Goal: Information Seeking & Learning: Check status

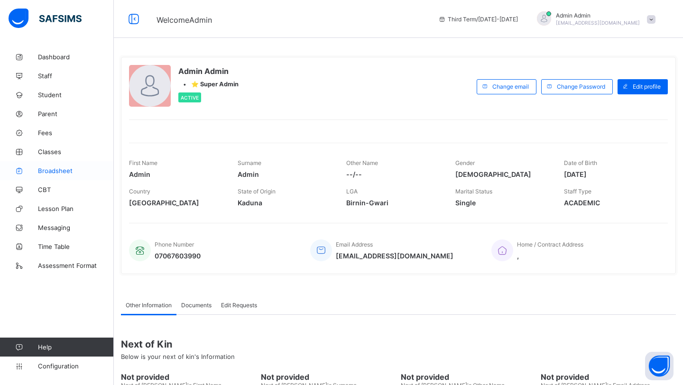
click at [52, 168] on span "Broadsheet" at bounding box center [76, 171] width 76 height 8
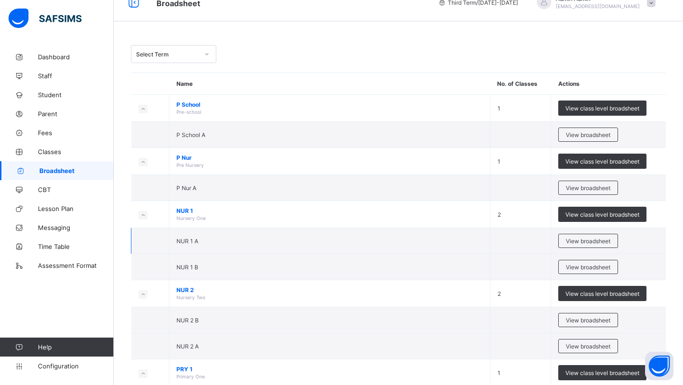
scroll to position [24, 0]
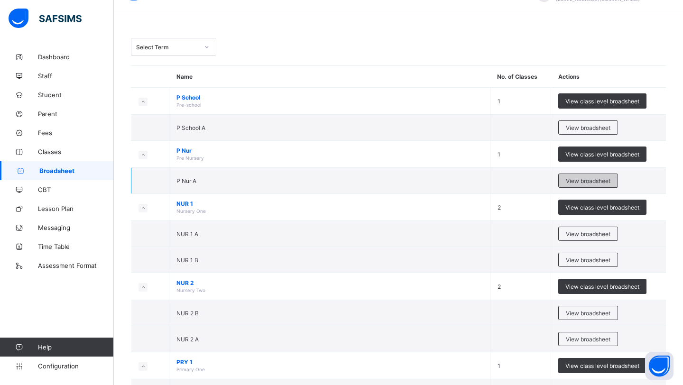
click at [589, 183] on span "View broadsheet" at bounding box center [588, 180] width 45 height 7
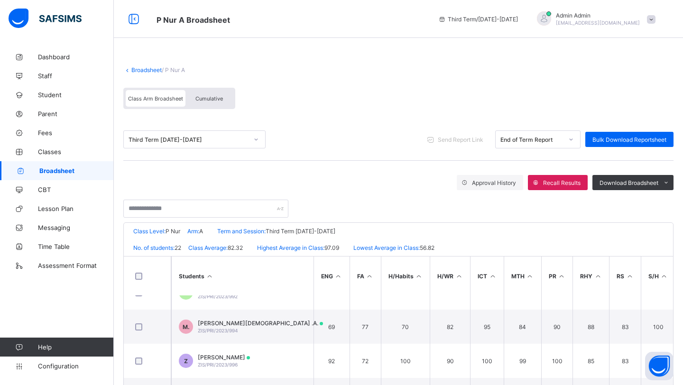
scroll to position [55, 0]
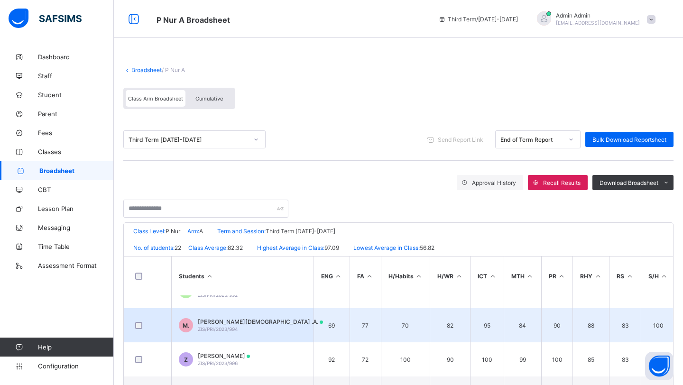
click at [240, 324] on span "MUHAMMED MUHAMMED .A." at bounding box center [260, 321] width 125 height 7
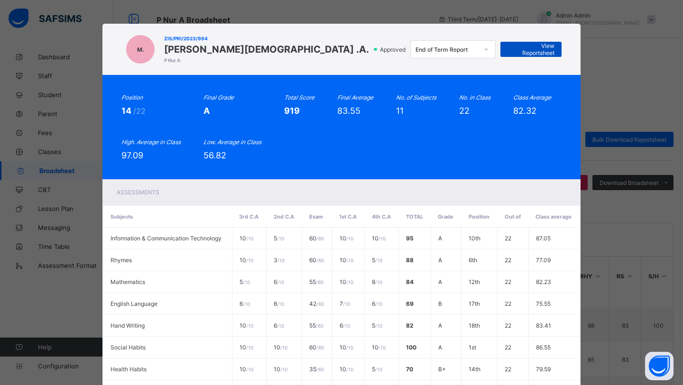
click at [514, 48] on span "View Reportsheet" at bounding box center [530, 49] width 47 height 14
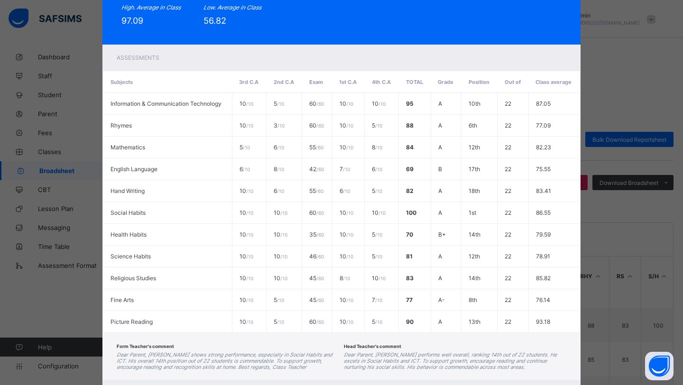
scroll to position [184, 0]
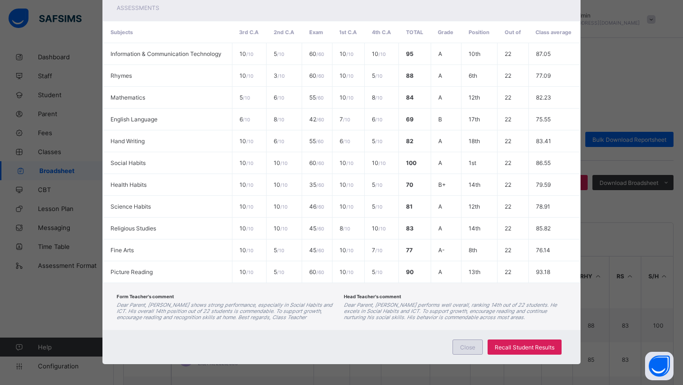
click at [463, 347] on span "Close" at bounding box center [467, 347] width 15 height 7
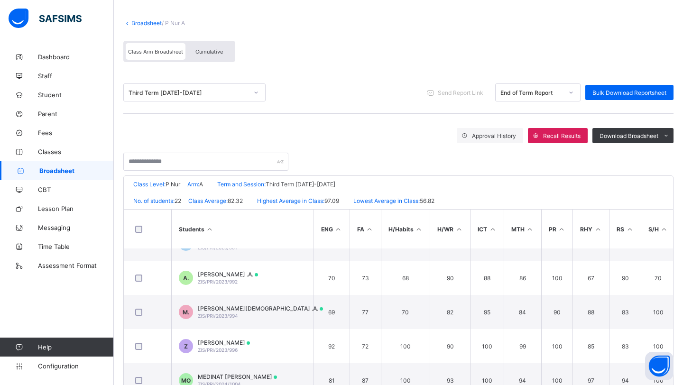
scroll to position [0, 0]
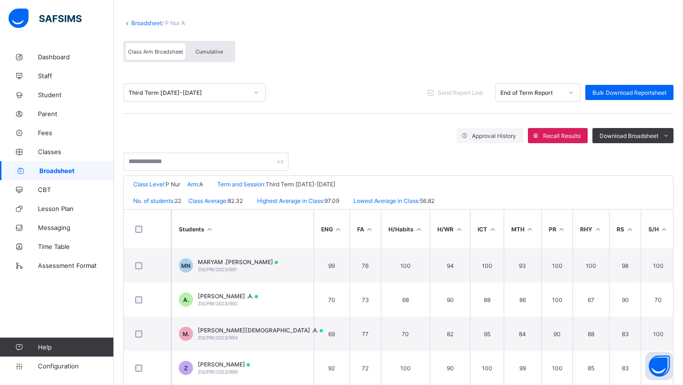
click at [142, 20] on link "Broadsheet" at bounding box center [146, 22] width 30 height 7
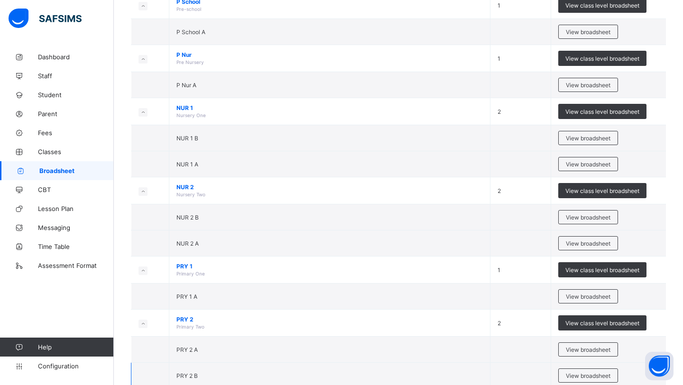
scroll to position [136, 0]
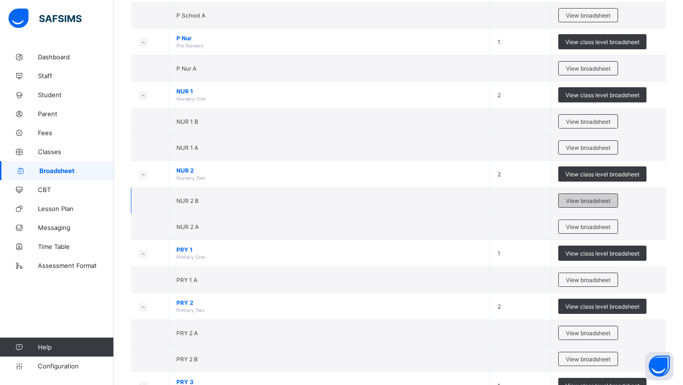
click at [584, 203] on span "View broadsheet" at bounding box center [588, 200] width 45 height 7
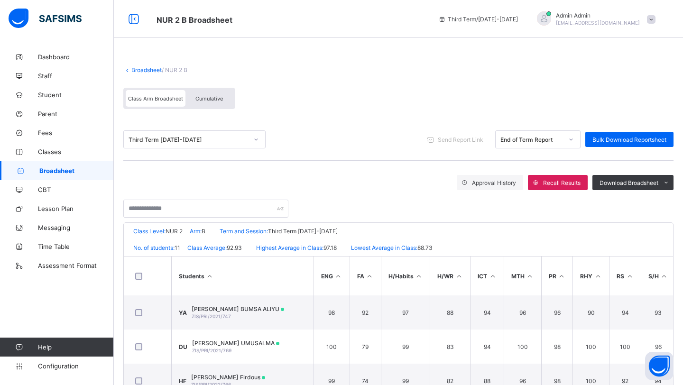
click at [140, 70] on link "Broadsheet" at bounding box center [146, 69] width 30 height 7
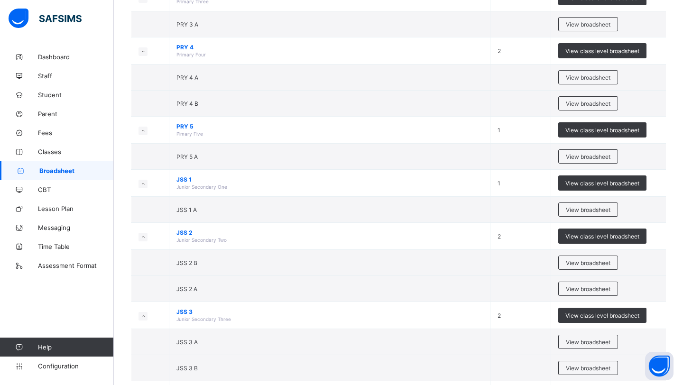
scroll to position [519, 0]
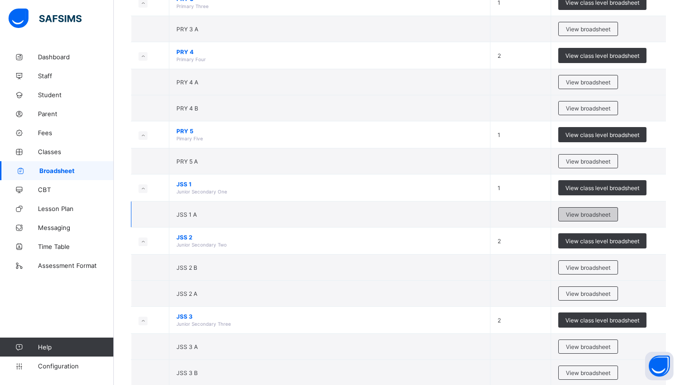
click at [570, 218] on div "View broadsheet" at bounding box center [588, 214] width 60 height 14
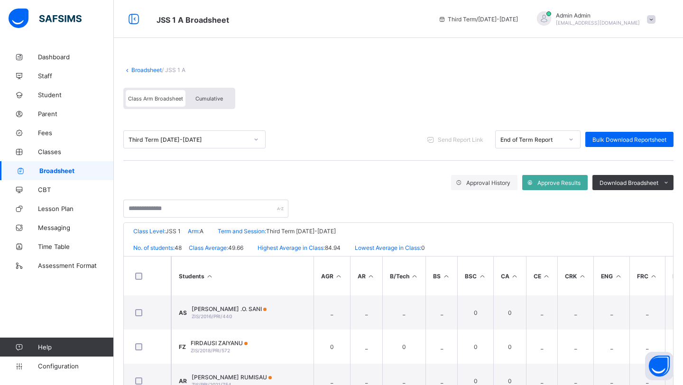
click at [148, 69] on link "Broadsheet" at bounding box center [146, 69] width 30 height 7
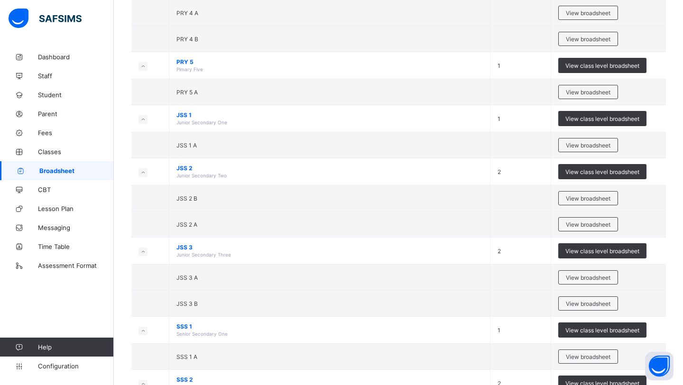
scroll to position [590, 0]
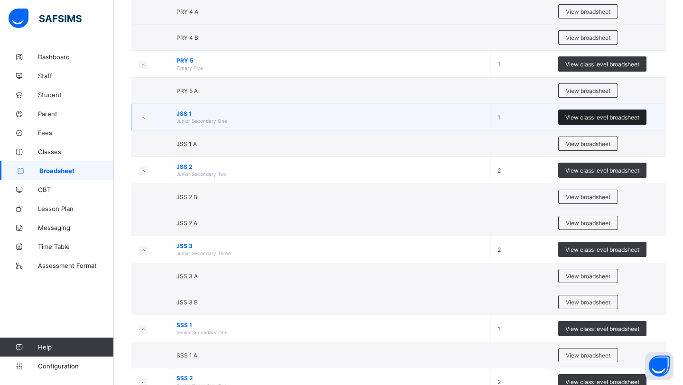
click at [593, 121] on div "View class level broadsheet" at bounding box center [602, 116] width 88 height 15
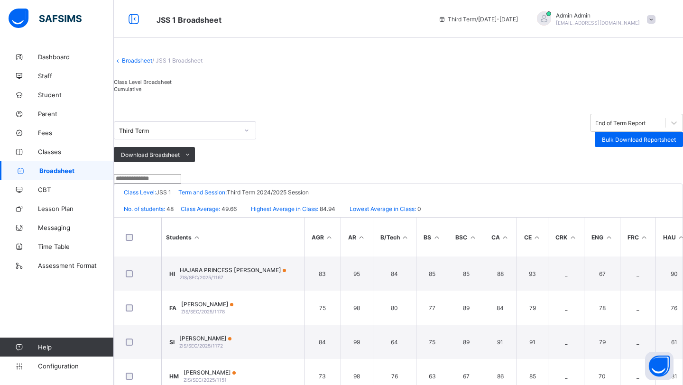
click at [137, 64] on link "Broadsheet" at bounding box center [137, 60] width 30 height 7
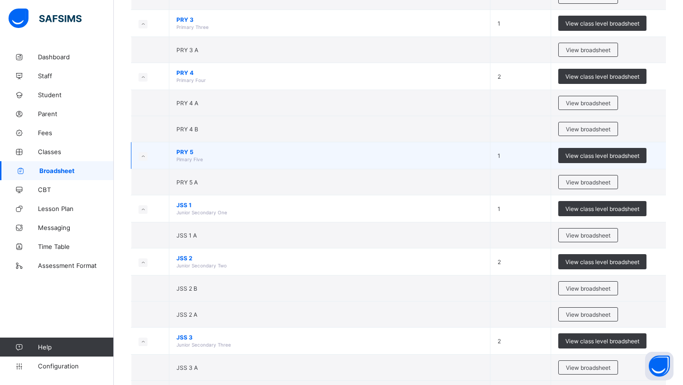
scroll to position [499, 0]
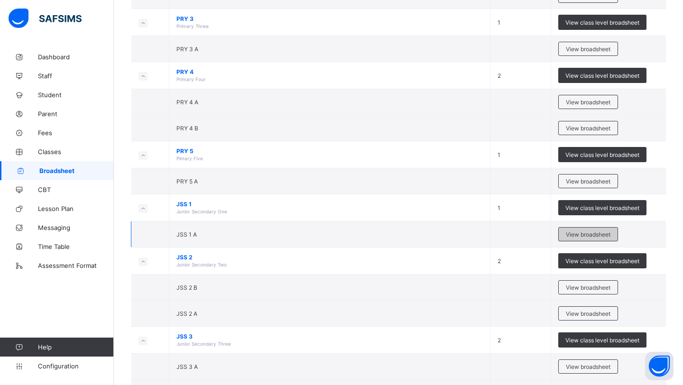
click at [596, 236] on span "View broadsheet" at bounding box center [588, 234] width 45 height 7
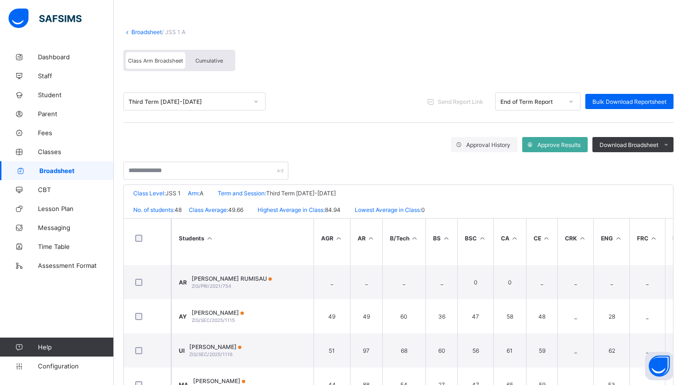
scroll to position [63, 0]
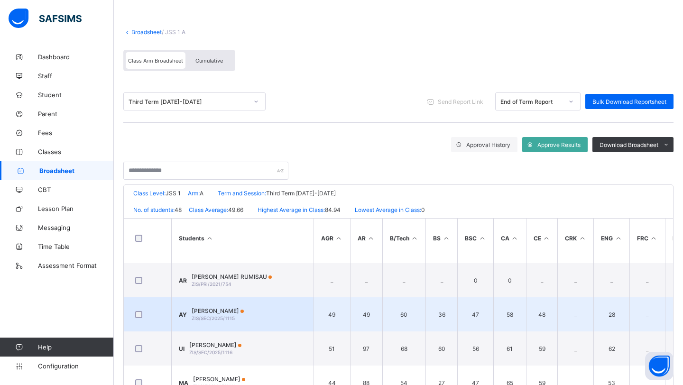
click at [223, 310] on span "[PERSON_NAME]" at bounding box center [218, 310] width 52 height 7
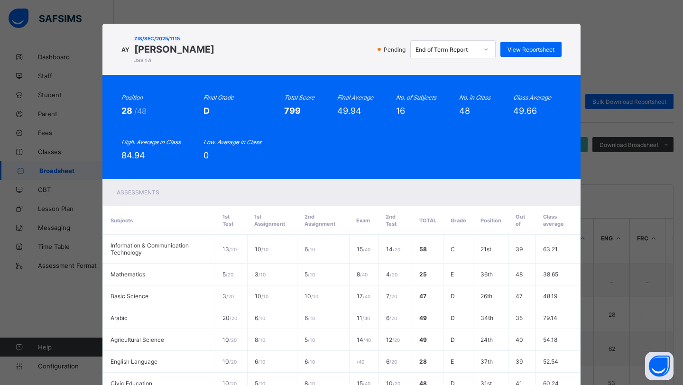
click at [483, 49] on icon at bounding box center [486, 49] width 6 height 9
click at [522, 46] on span "View Reportsheet" at bounding box center [530, 49] width 47 height 7
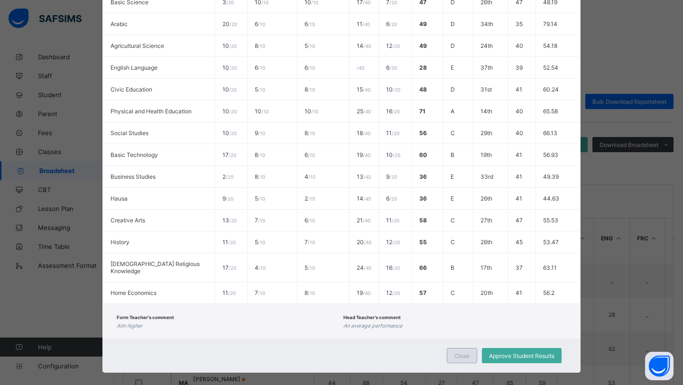
click at [454, 352] on span "Close" at bounding box center [461, 355] width 15 height 7
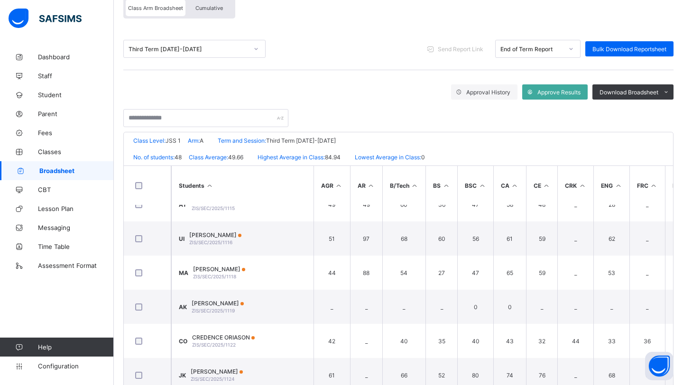
scroll to position [0, 0]
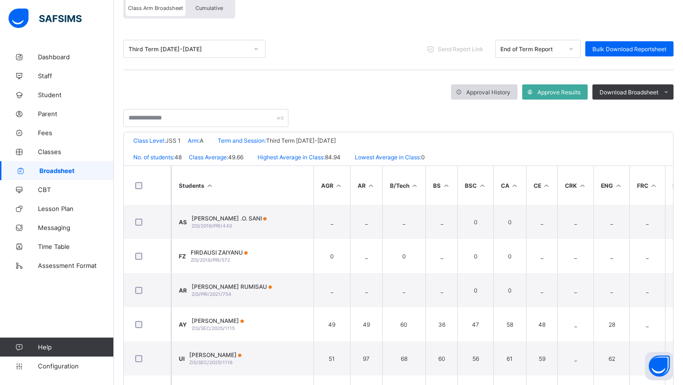
click at [484, 91] on span "Approval History" at bounding box center [488, 92] width 44 height 7
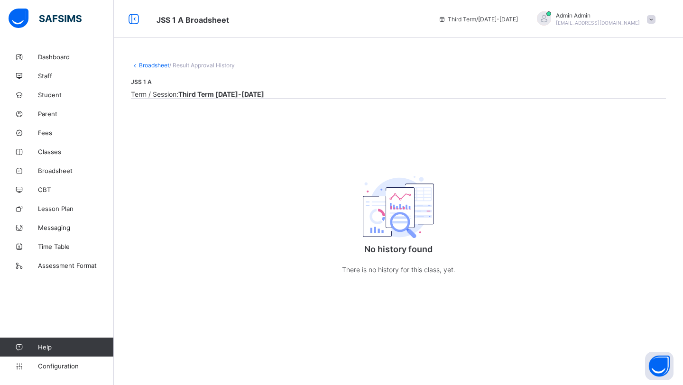
click at [153, 65] on link "Broadsheet" at bounding box center [154, 65] width 30 height 7
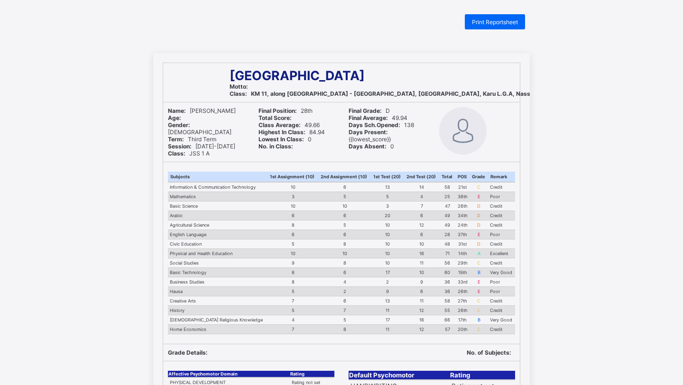
scroll to position [9, 0]
